Goal: Information Seeking & Learning: Learn about a topic

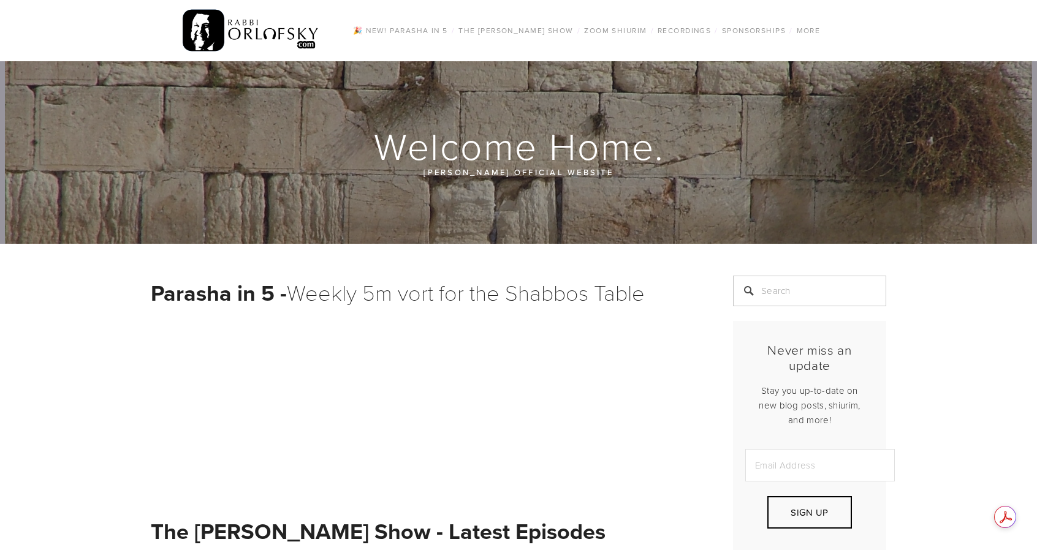
click at [0, 0] on link "Daf Yomi" at bounding box center [0, 0] width 0 height 0
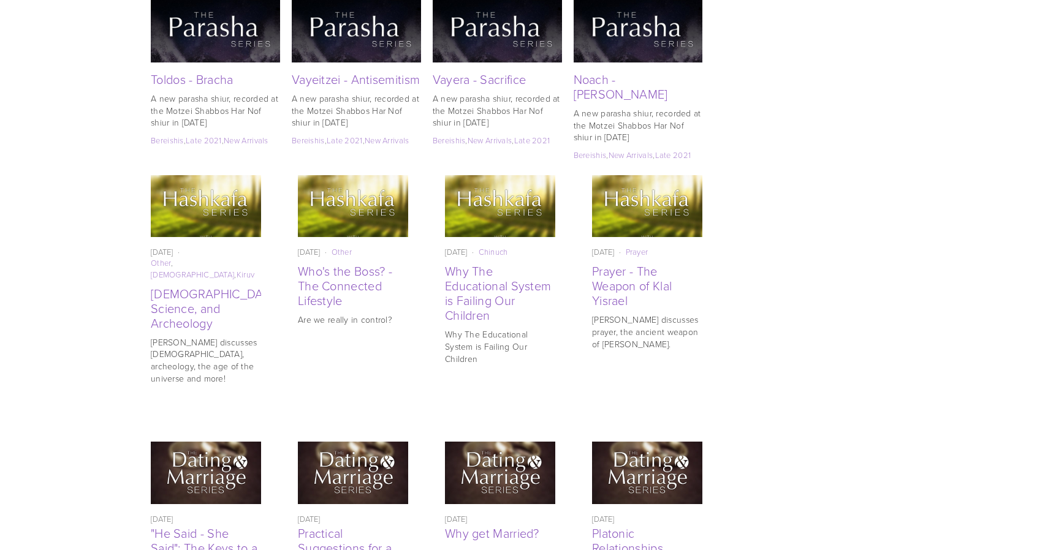
scroll to position [2753, 0]
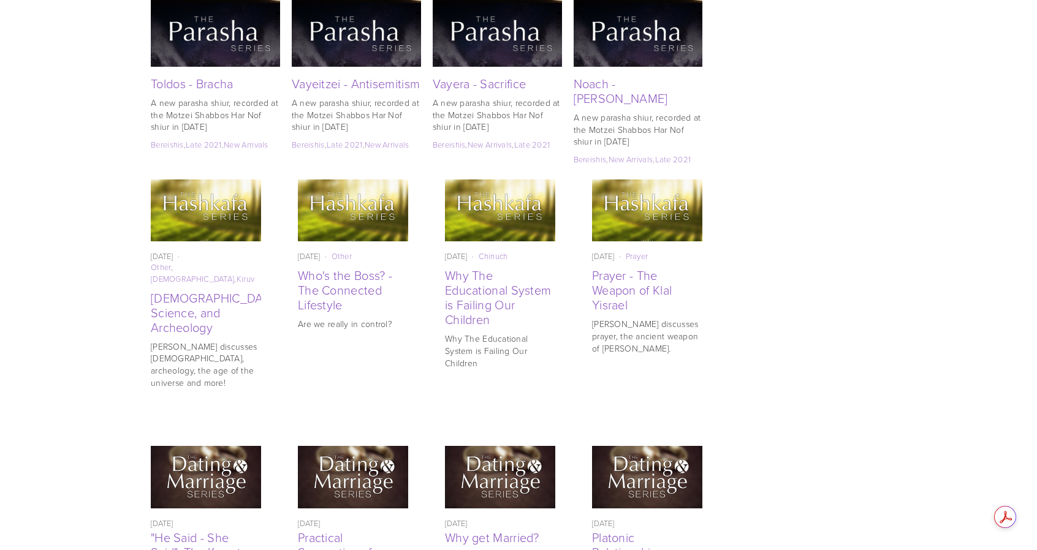
click at [477, 422] on img at bounding box center [500, 477] width 110 height 110
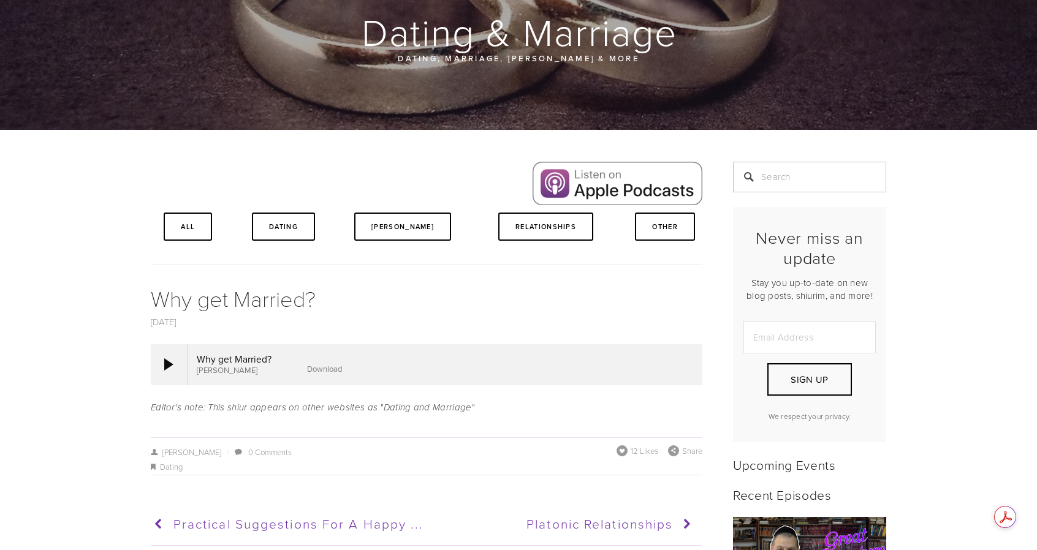
scroll to position [184, 0]
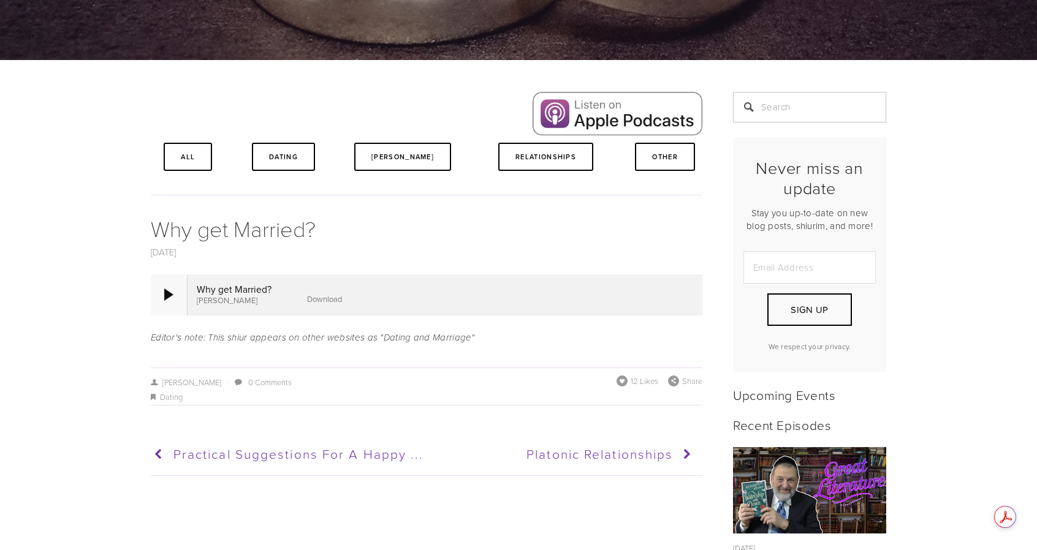
click at [162, 291] on div at bounding box center [169, 295] width 37 height 40
click at [170, 292] on div at bounding box center [168, 295] width 9 height 12
click at [167, 296] on div at bounding box center [168, 295] width 9 height 12
click at [173, 295] on div at bounding box center [168, 295] width 9 height 12
click at [172, 293] on div at bounding box center [168, 295] width 9 height 12
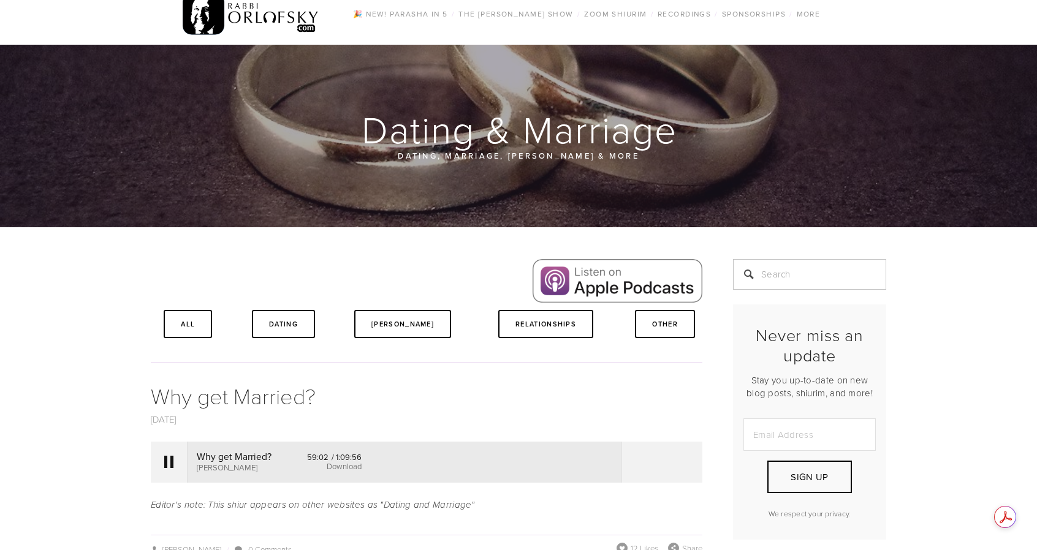
scroll to position [0, 0]
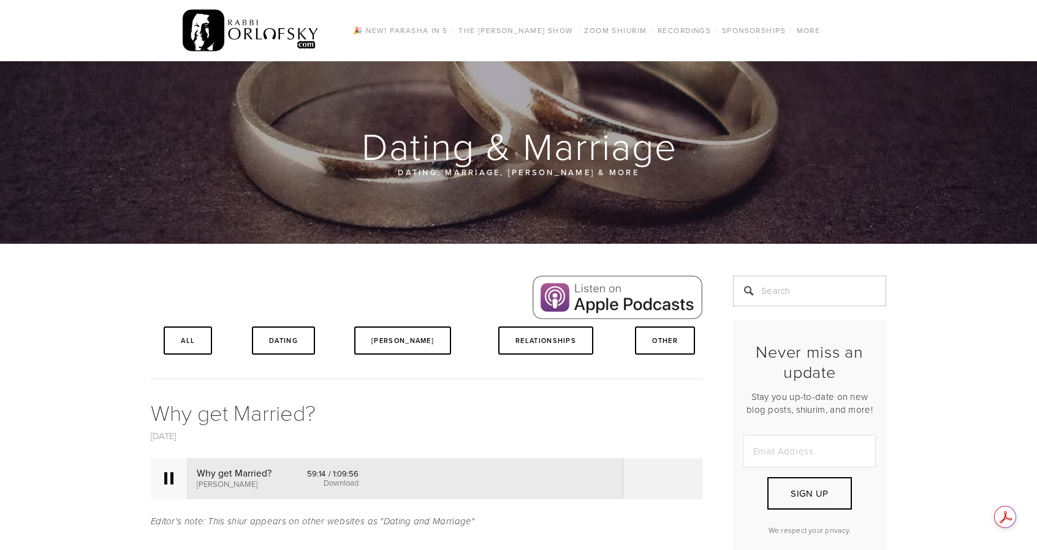
click at [168, 484] on div at bounding box center [168, 479] width 9 height 12
